Goal: Connect with others: Establish contact or relationships with other users

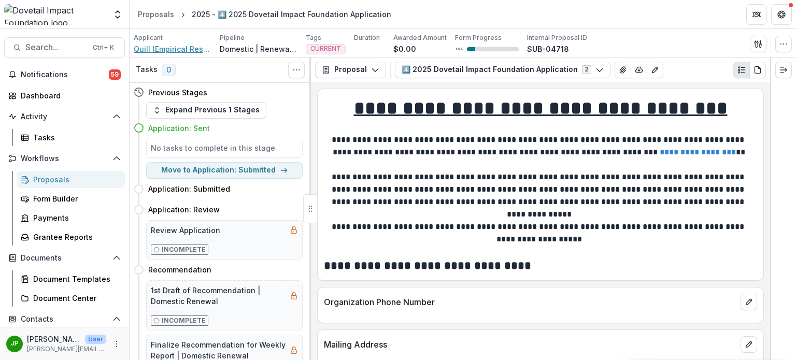
click at [177, 47] on span "Quill (Empirical Resolutions, Inc)." at bounding box center [173, 49] width 78 height 11
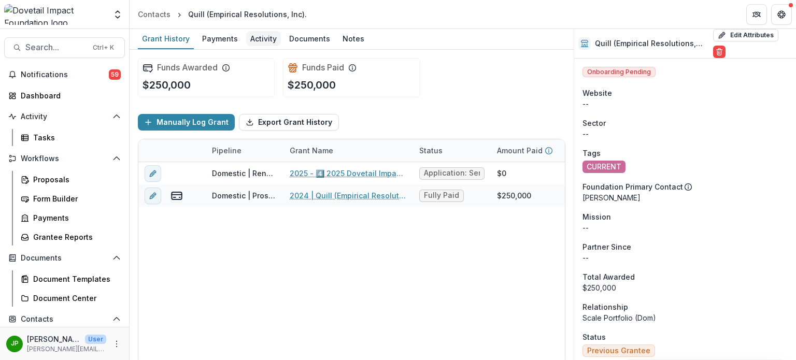
click at [262, 41] on div "Activity" at bounding box center [263, 38] width 35 height 15
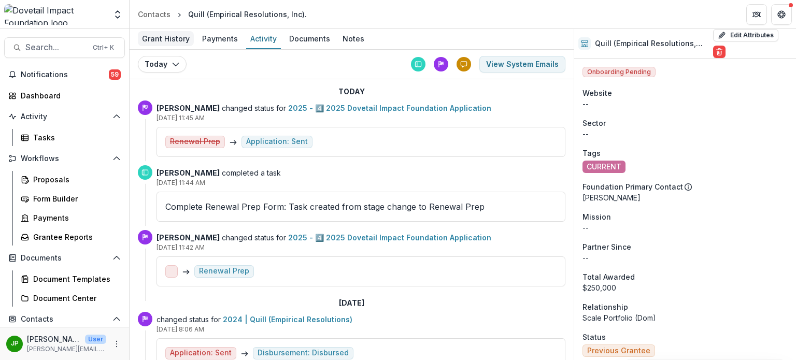
click at [179, 31] on div "Grant History" at bounding box center [166, 38] width 56 height 15
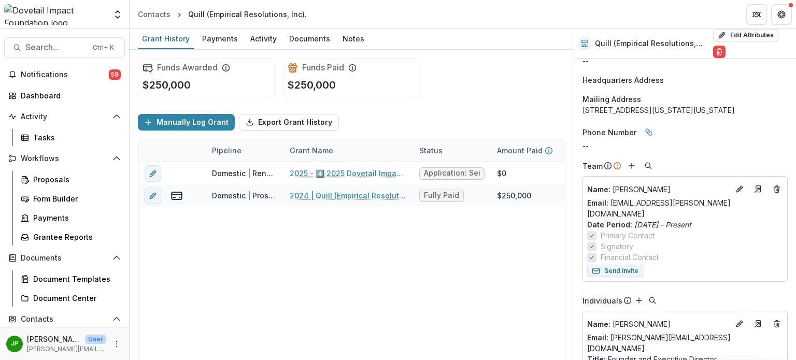
scroll to position [1182, 0]
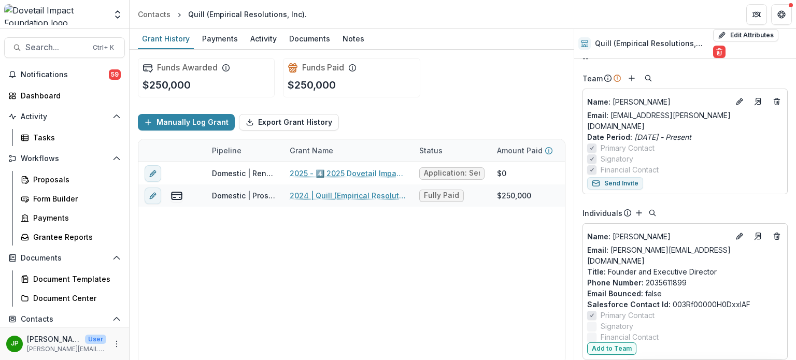
drag, startPoint x: 628, startPoint y: 181, endPoint x: 644, endPoint y: 183, distance: 16.2
click at [628, 182] on button "Send Invite" at bounding box center [615, 183] width 56 height 12
